Goal: Communication & Community: Answer question/provide support

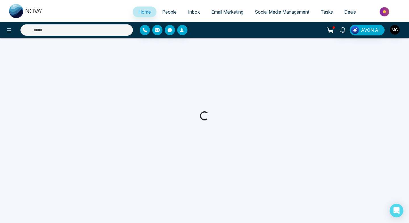
select select "*"
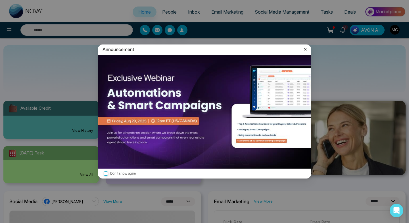
click at [306, 49] on icon at bounding box center [305, 50] width 6 height 6
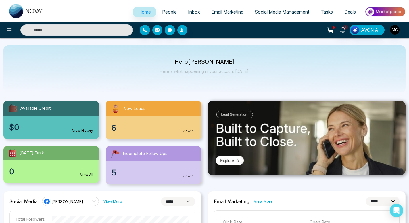
click at [166, 10] on span "People" at bounding box center [169, 12] width 14 height 6
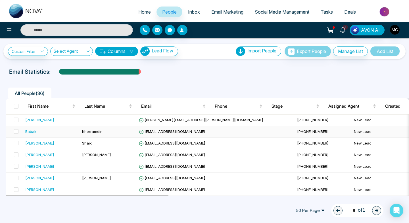
click at [164, 133] on span "[EMAIL_ADDRESS][DOMAIN_NAME]" at bounding box center [172, 131] width 66 height 5
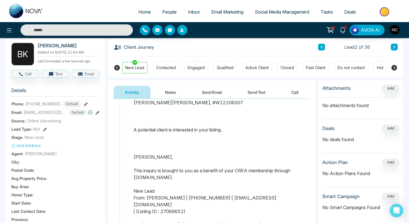
scroll to position [231, 0]
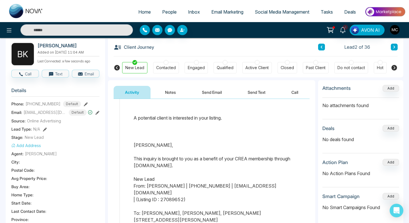
drag, startPoint x: 224, startPoint y: 62, endPoint x: 223, endPoint y: 18, distance: 43.4
click at [224, 55] on div "Client Journey Lead 2 of 36 New Lead Contacted Engaged Qualified Active Client …" at bounding box center [255, 57] width 295 height 40
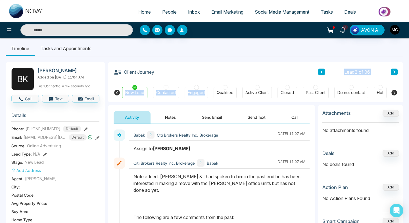
scroll to position [0, 0]
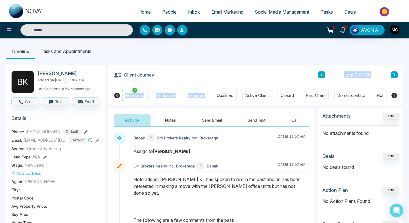
drag, startPoint x: 80, startPoint y: 75, endPoint x: 37, endPoint y: 71, distance: 42.7
click at [37, 71] on h2 "[PERSON_NAME]" at bounding box center [67, 74] width 60 height 6
copy h2 "[PERSON_NAME]"
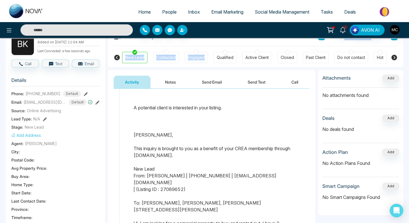
scroll to position [229, 0]
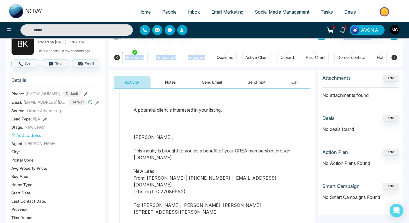
click at [168, 77] on button "Notes" at bounding box center [170, 82] width 33 height 13
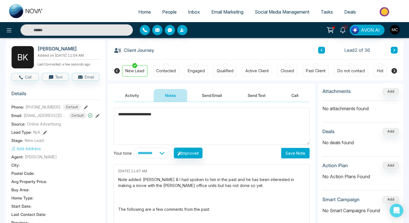
scroll to position [24, 0]
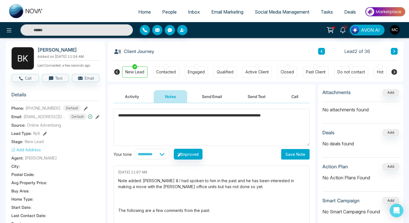
type textarea "**********"
click at [293, 156] on button "Save Note" at bounding box center [295, 154] width 28 height 10
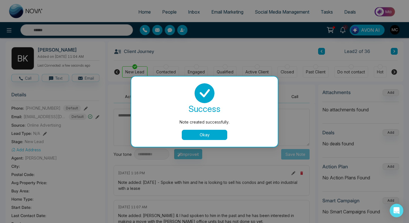
click at [197, 142] on div "success Note created successfully. Okay" at bounding box center [204, 112] width 146 height 70
click at [198, 138] on button "Okay" at bounding box center [204, 135] width 45 height 10
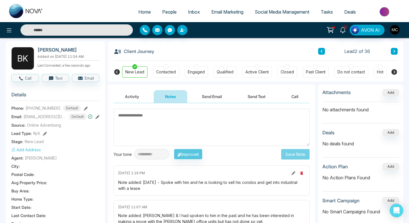
click at [167, 18] on li "People" at bounding box center [169, 13] width 26 height 12
click at [167, 13] on span "People" at bounding box center [169, 12] width 14 height 6
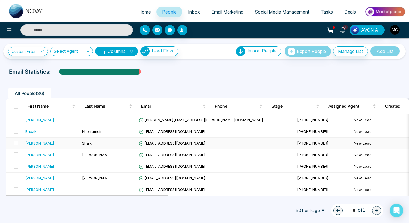
click at [135, 143] on td "Shaik" at bounding box center [108, 144] width 57 height 12
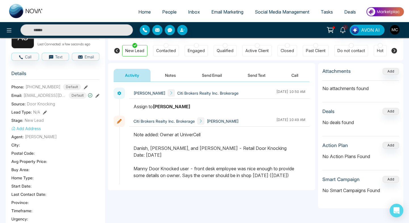
scroll to position [33, 0]
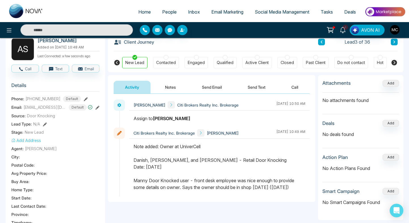
click at [176, 89] on button "Notes" at bounding box center [170, 87] width 33 height 13
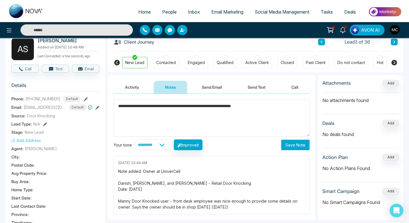
type textarea "**********"
click at [285, 148] on button "Save Note" at bounding box center [295, 145] width 28 height 10
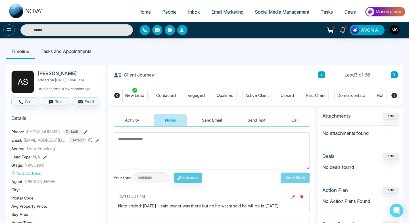
click at [9, 28] on icon at bounding box center [9, 30] width 7 height 7
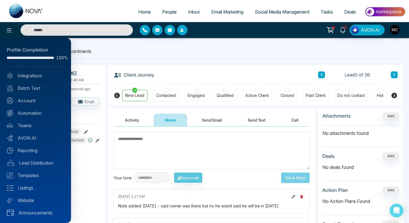
click at [148, 52] on div at bounding box center [204, 111] width 409 height 223
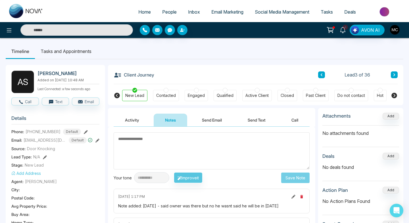
click at [167, 9] on link "People" at bounding box center [169, 12] width 26 height 11
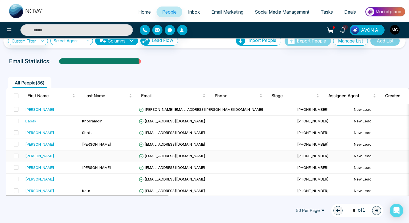
scroll to position [11, 0]
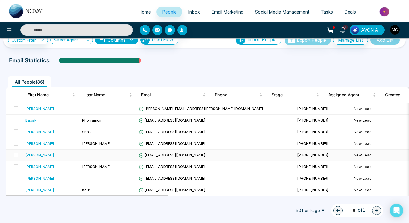
click at [41, 157] on div "[PERSON_NAME]" at bounding box center [39, 155] width 29 height 6
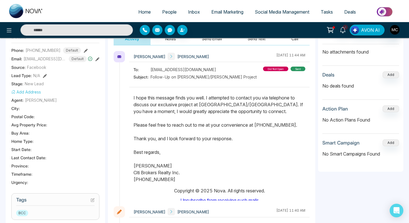
scroll to position [14, 0]
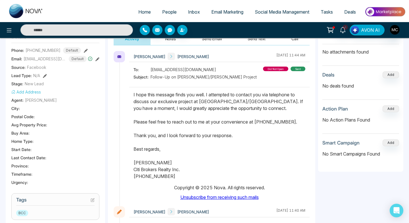
drag, startPoint x: 134, startPoint y: 94, endPoint x: 223, endPoint y: 179, distance: 123.0
click at [223, 179] on p "Dear [PERSON_NAME], I hope this message finds you well. I attempted to contact …" at bounding box center [219, 129] width 172 height 102
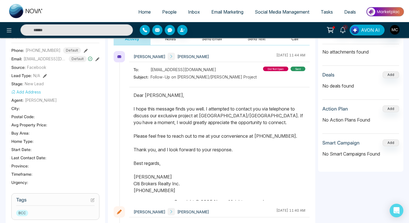
scroll to position [0, 0]
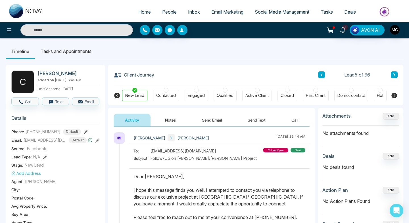
click at [173, 14] on link "People" at bounding box center [169, 12] width 26 height 11
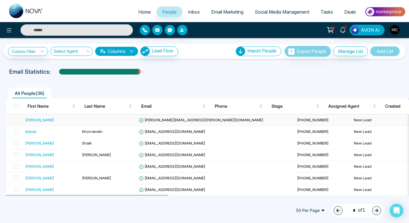
click at [72, 120] on div "[PERSON_NAME]" at bounding box center [51, 120] width 52 height 6
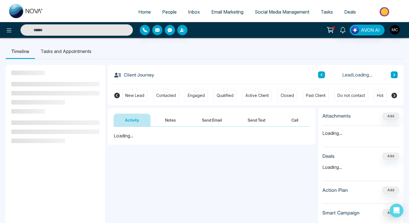
click at [166, 121] on button "Notes" at bounding box center [170, 120] width 33 height 13
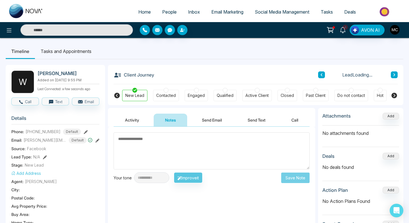
click at [199, 125] on button "Send Email" at bounding box center [211, 120] width 43 height 13
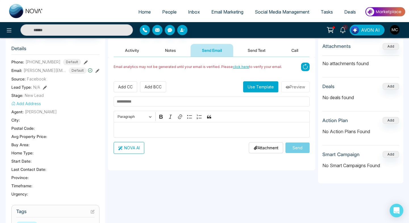
scroll to position [90, 0]
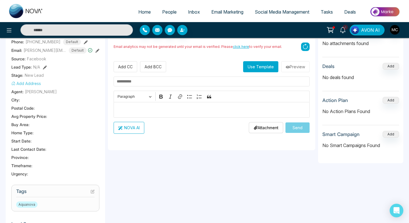
click at [163, 110] on p "Editor editing area: main" at bounding box center [212, 109] width 190 height 7
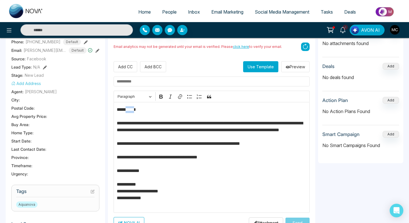
drag, startPoint x: 142, startPoint y: 112, endPoint x: 129, endPoint y: 111, distance: 12.8
click at [129, 111] on p "**********" at bounding box center [212, 157] width 190 height 102
drag, startPoint x: 198, startPoint y: 131, endPoint x: 166, endPoint y: 130, distance: 31.8
click at [166, 130] on p "**********" at bounding box center [212, 157] width 190 height 102
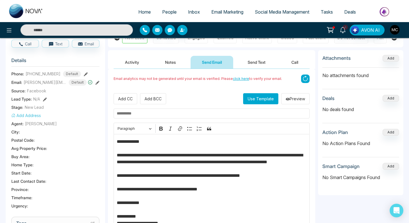
scroll to position [28, 0]
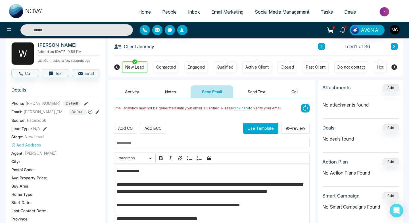
click at [160, 150] on div "**********" at bounding box center [212, 207] width 196 height 168
click at [161, 144] on input "text" at bounding box center [212, 143] width 196 height 10
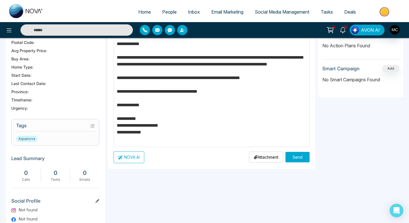
scroll to position [154, 0]
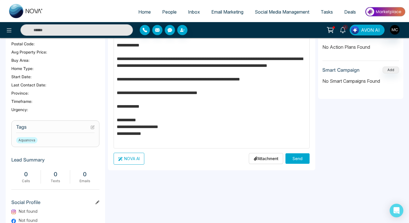
type input "**********"
click at [299, 158] on button "Send" at bounding box center [297, 159] width 24 height 10
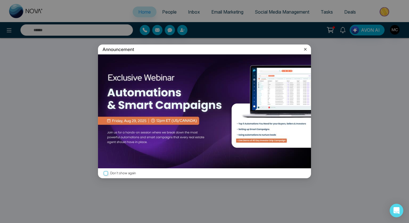
select select "*"
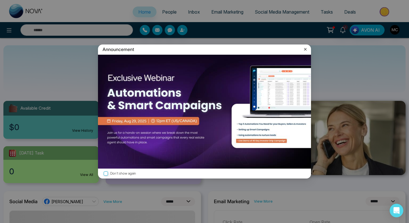
click at [108, 171] on label "Don't show again" at bounding box center [204, 173] width 204 height 5
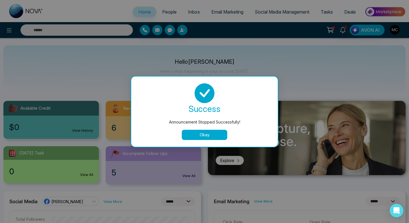
click at [205, 134] on button "Okay" at bounding box center [204, 135] width 45 height 10
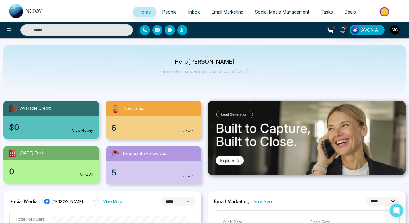
click at [129, 120] on div "6 View All" at bounding box center [153, 127] width 95 height 23
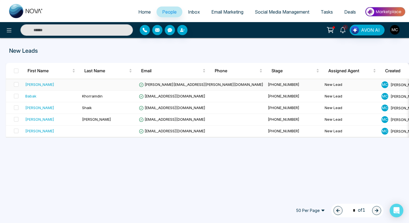
click at [39, 85] on div "[PERSON_NAME]" at bounding box center [39, 85] width 29 height 6
